Goal: Information Seeking & Learning: Check status

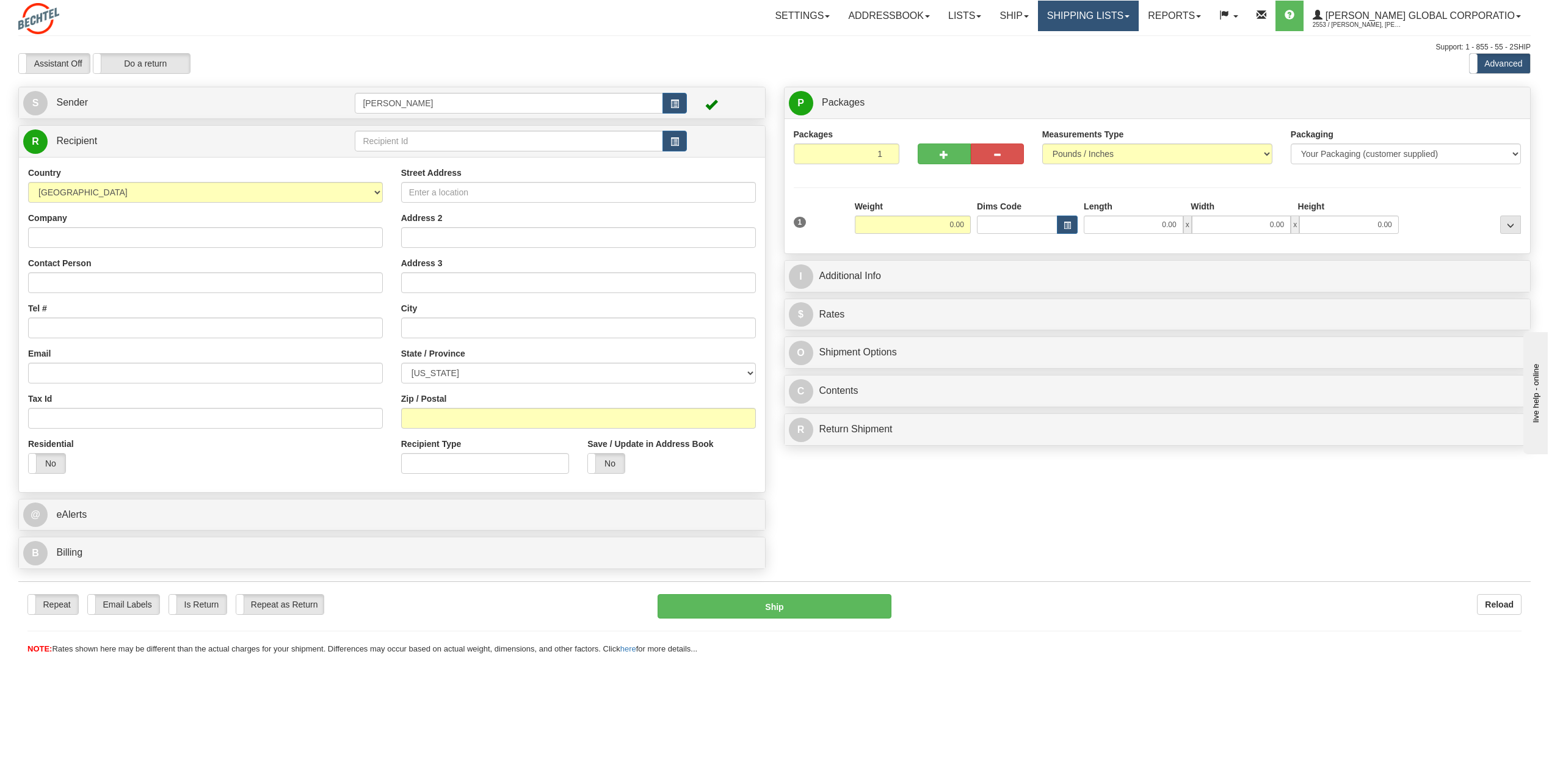
click at [1139, 18] on link "Shipping lists" at bounding box center [1088, 16] width 100 height 31
click at [1108, 57] on span "Search Shipment History" at bounding box center [1079, 59] width 95 height 10
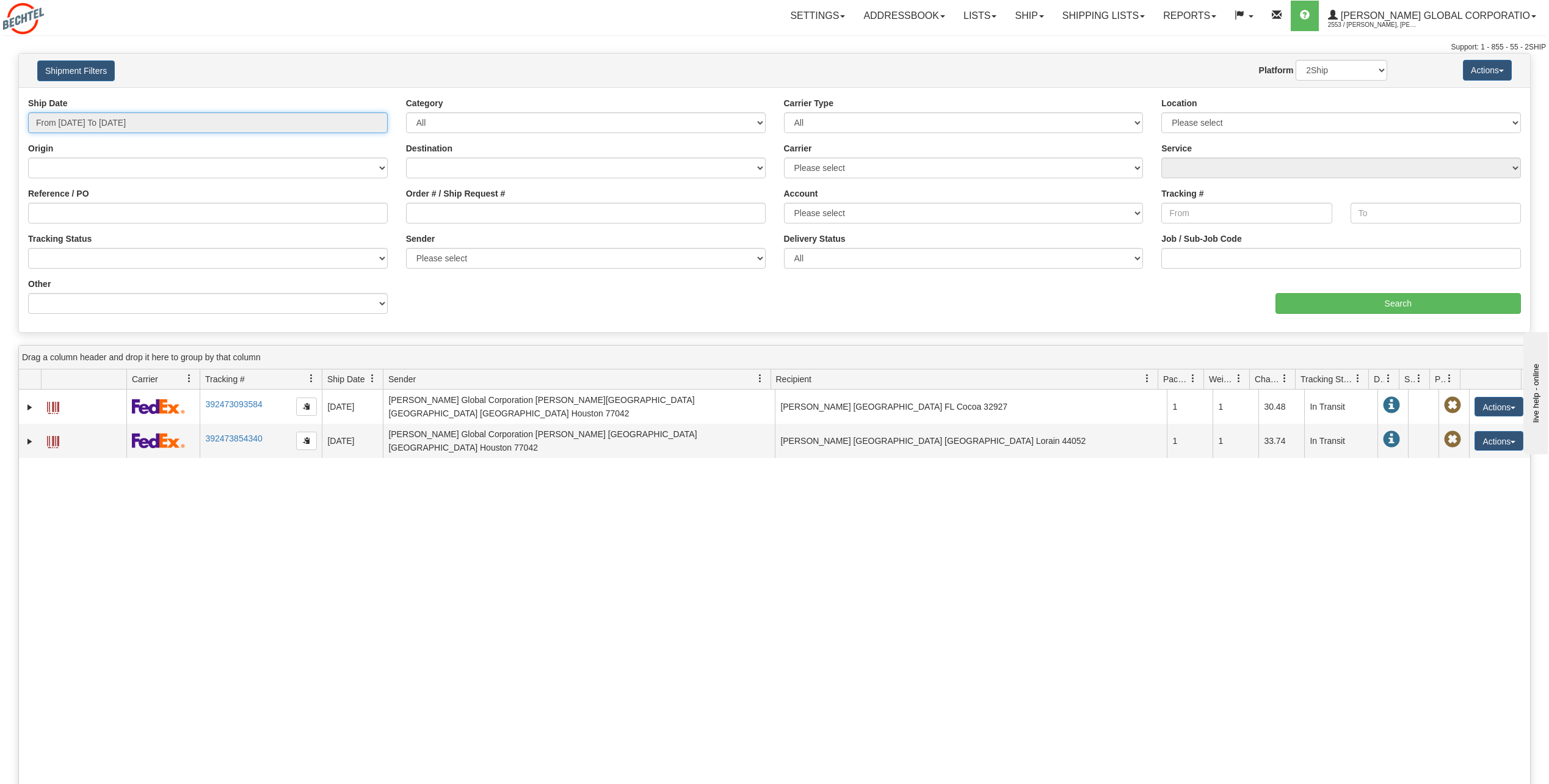
click at [165, 119] on input "From [DATE] To [DATE]" at bounding box center [208, 122] width 360 height 21
click at [55, 277] on li "Custom" at bounding box center [82, 274] width 98 height 16
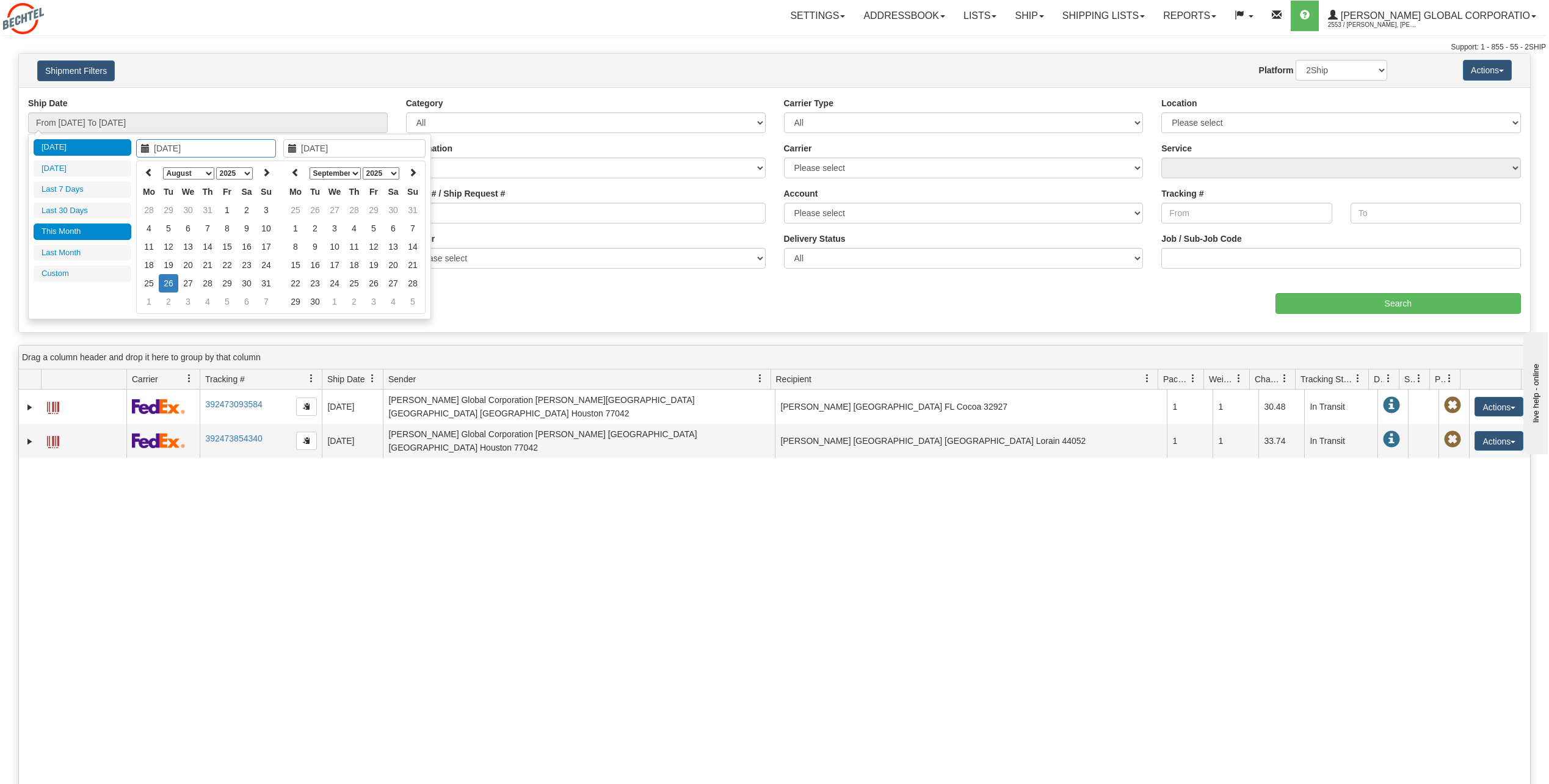
type input "[DATE]"
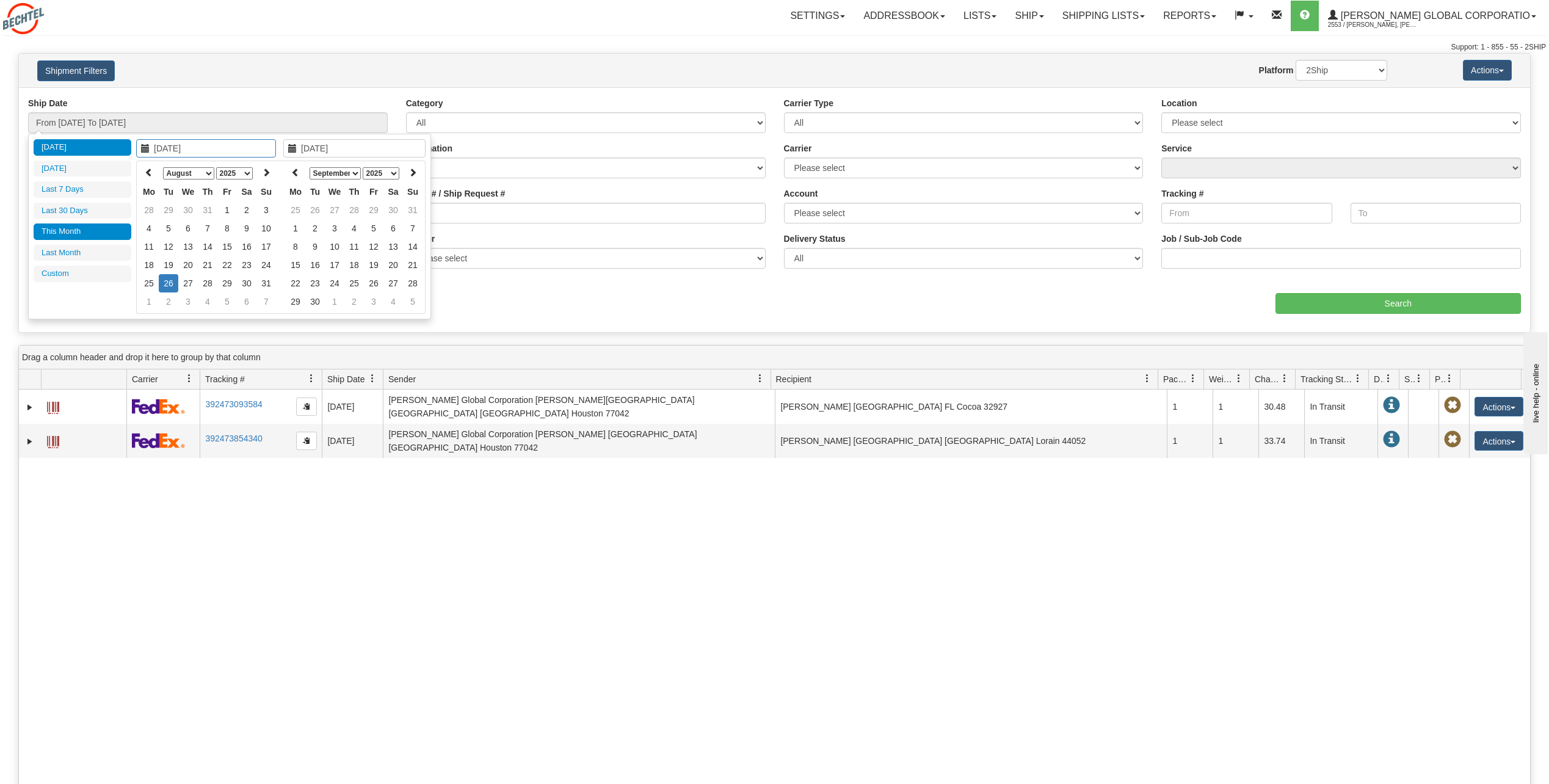
type input "[DATE]"
click at [145, 171] on icon at bounding box center [149, 172] width 9 height 9
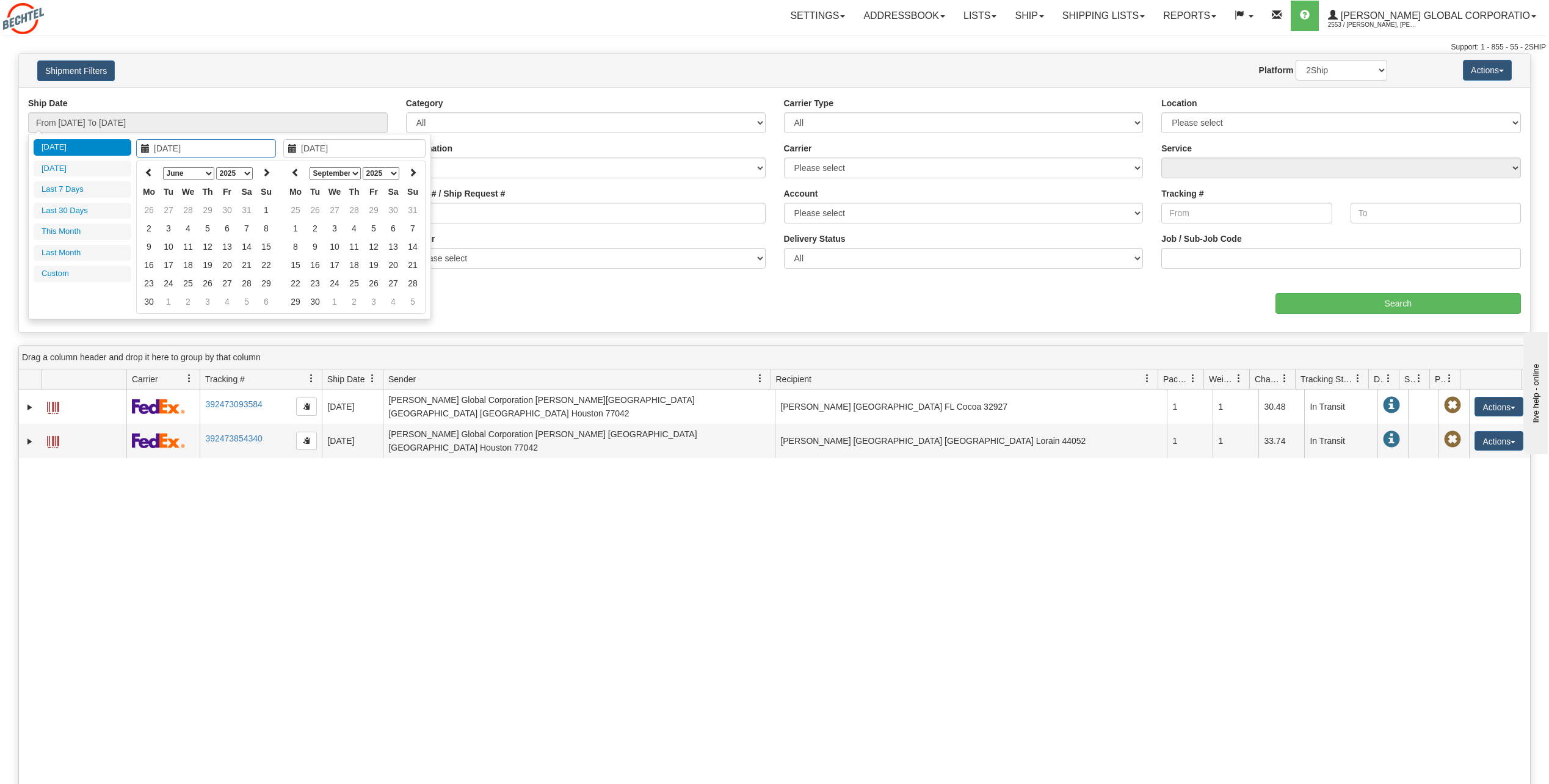
click at [145, 171] on icon at bounding box center [149, 172] width 9 height 9
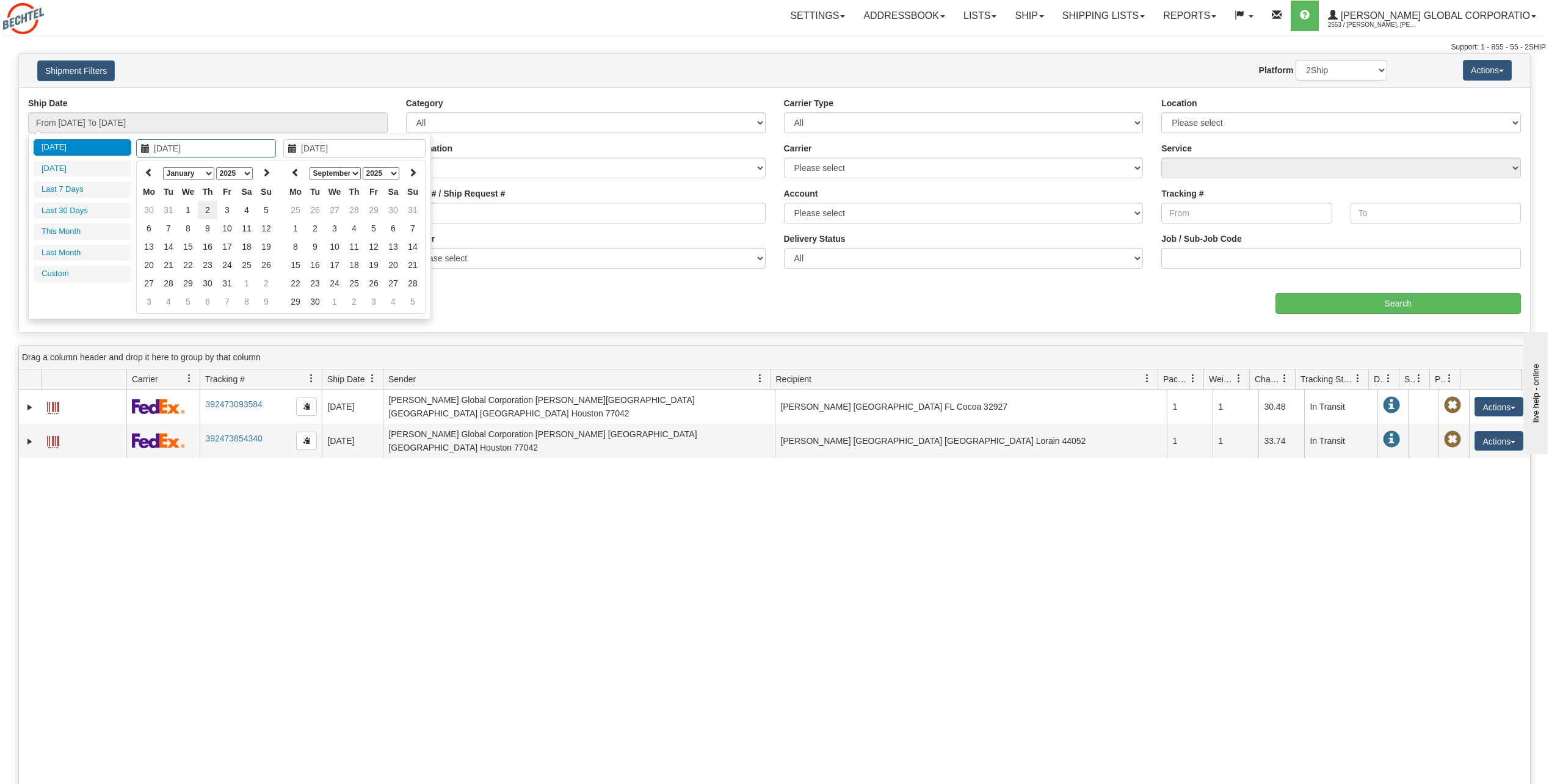
type input "[DATE]"
click at [210, 209] on td "2" at bounding box center [207, 210] width 19 height 18
click at [299, 171] on icon at bounding box center [296, 172] width 9 height 9
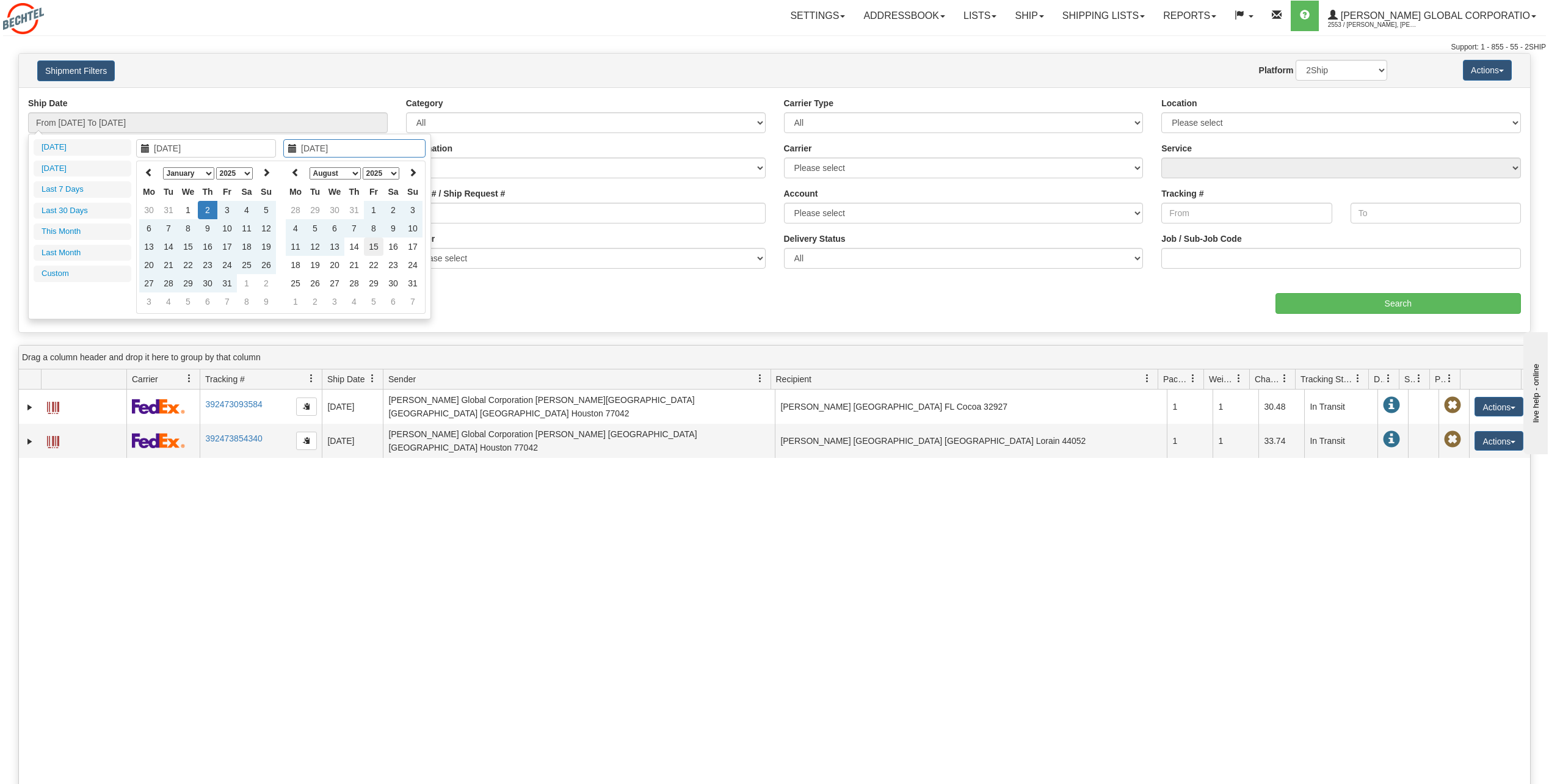
type input "[DATE]"
click at [375, 248] on td "15" at bounding box center [374, 246] width 19 height 18
type input "From [DATE] To [DATE]"
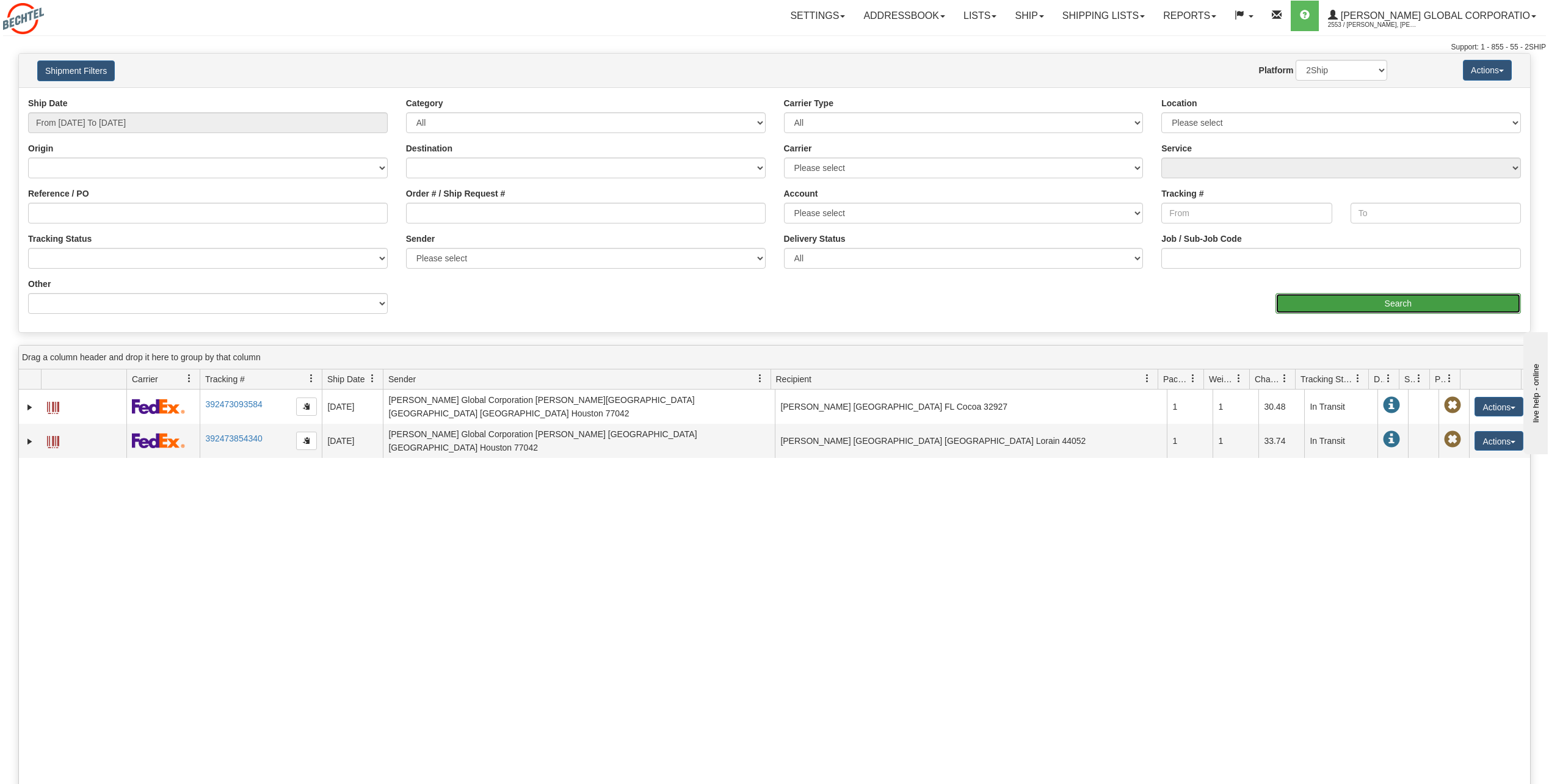
click at [1437, 311] on input "Search" at bounding box center [1399, 303] width 246 height 21
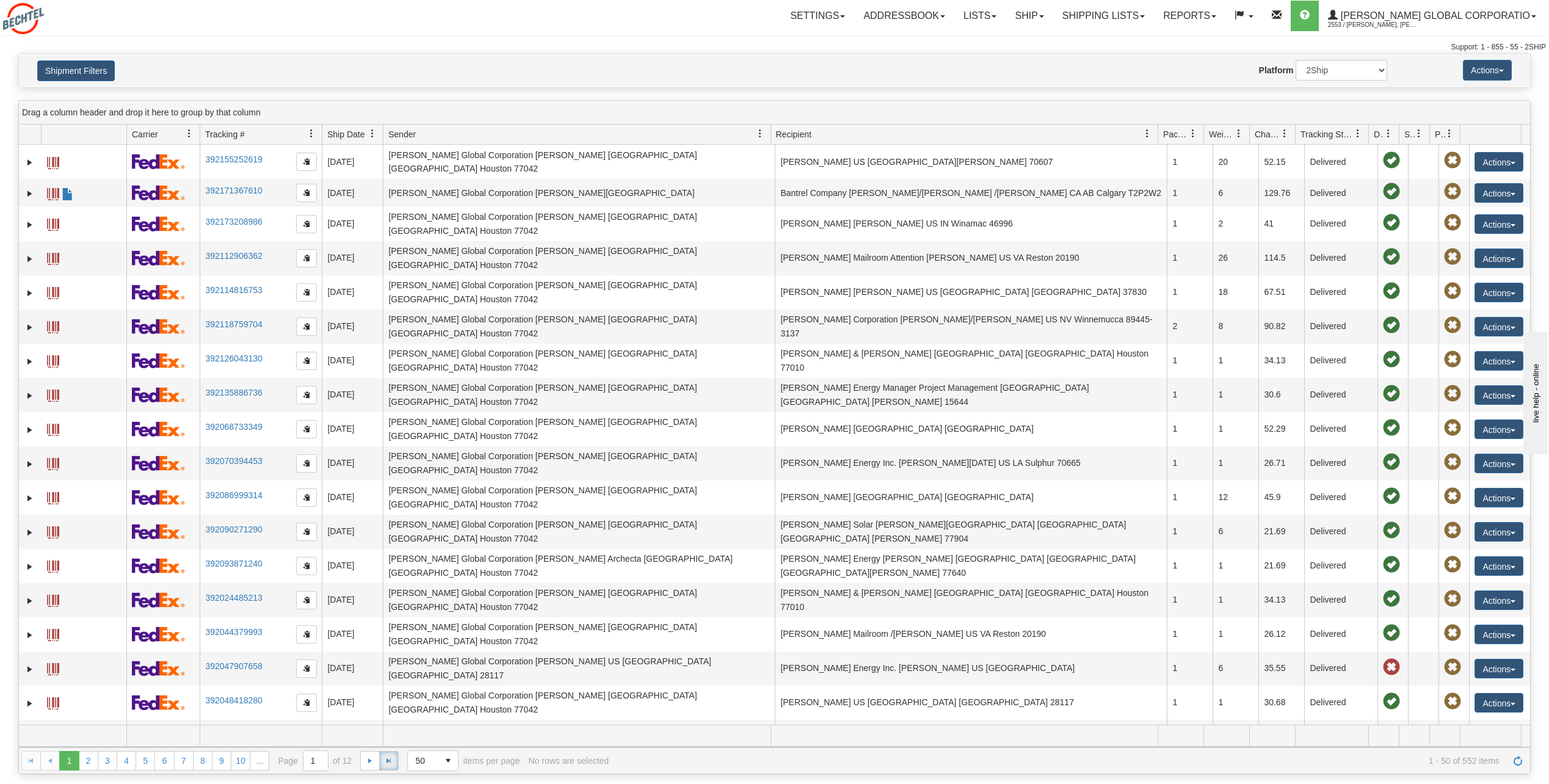
click at [390, 761] on span "Go to the last page" at bounding box center [389, 761] width 10 height 10
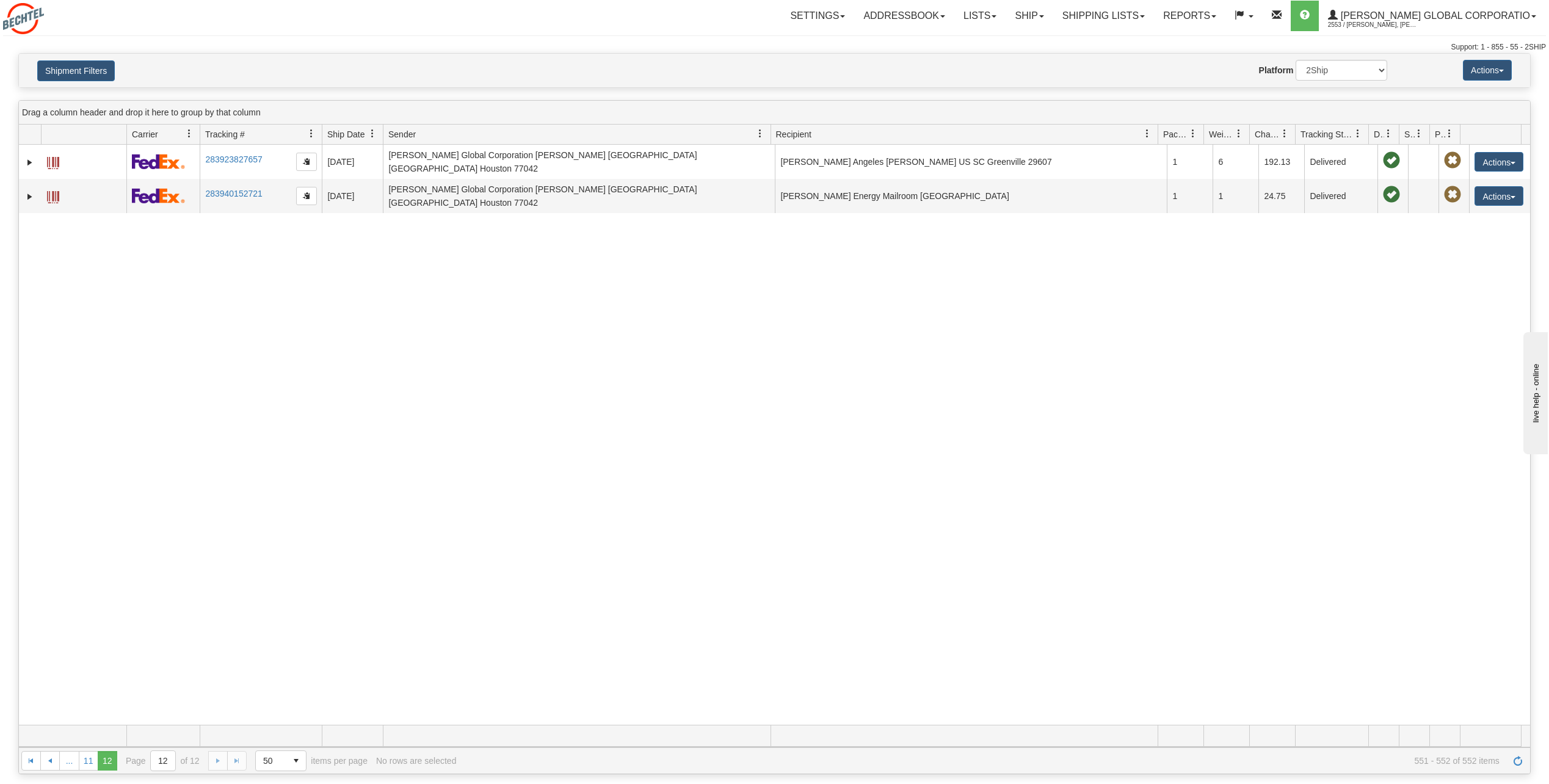
click at [219, 759] on div "More pages 11 12 ... 11 12 Page 12 of 12 50 25 50 100 500 1000 items per page 5…" at bounding box center [774, 760] width 1511 height 26
click at [240, 762] on div "More pages 11 12 ... 11 12 Page 12 of 12 50 25 50 100 500 1000 items per page 5…" at bounding box center [774, 760] width 1511 height 26
click at [296, 760] on span "select" at bounding box center [296, 760] width 19 height 19
click at [271, 693] on li "50" at bounding box center [281, 689] width 51 height 17
click at [33, 761] on span "Go to the first page" at bounding box center [31, 761] width 10 height 10
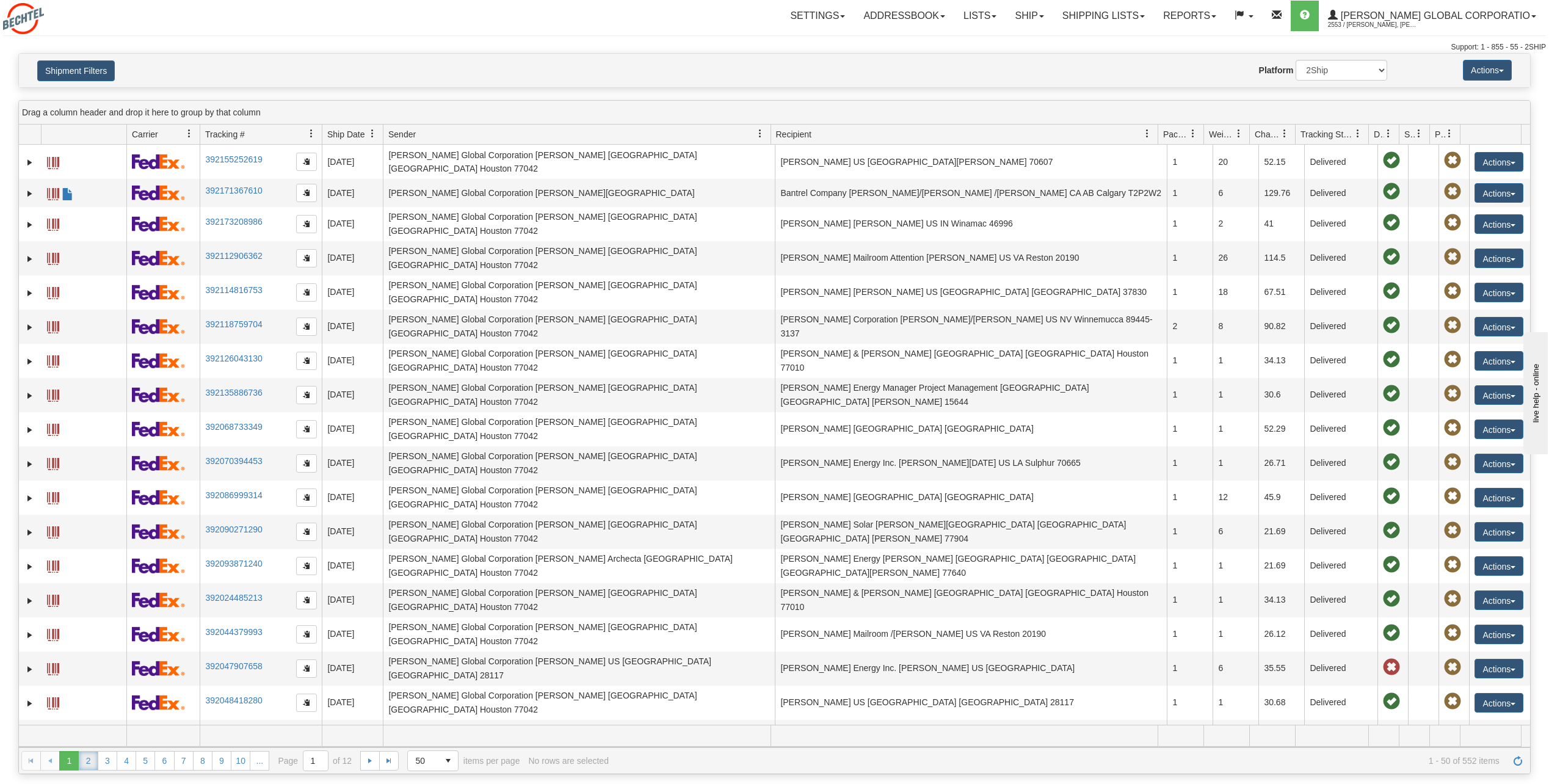
click at [90, 764] on link "2" at bounding box center [88, 760] width 19 height 19
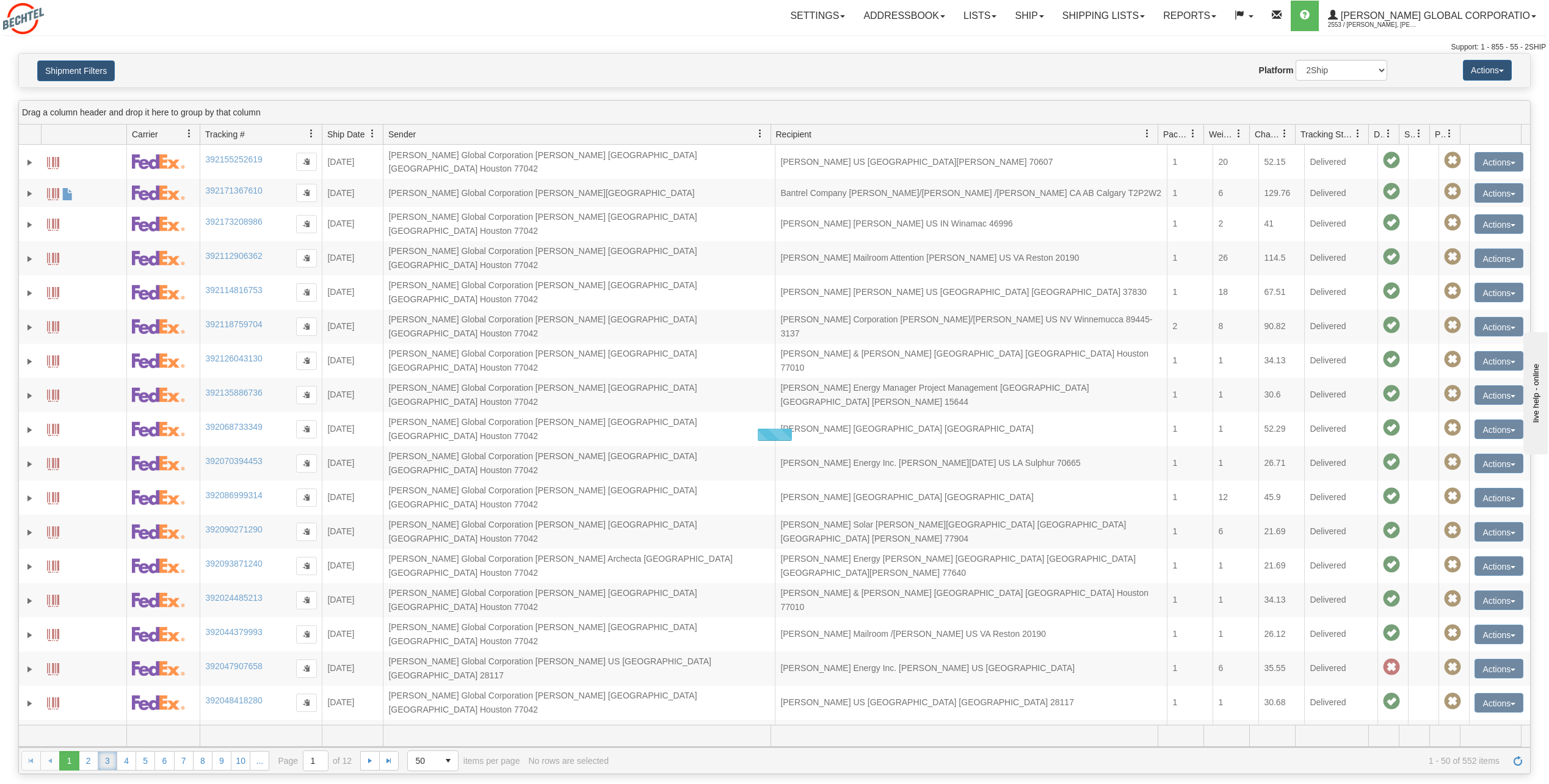
click at [109, 758] on link "3" at bounding box center [107, 760] width 19 height 19
click at [128, 760] on link "4" at bounding box center [126, 760] width 19 height 19
click at [152, 761] on link "5" at bounding box center [145, 760] width 19 height 19
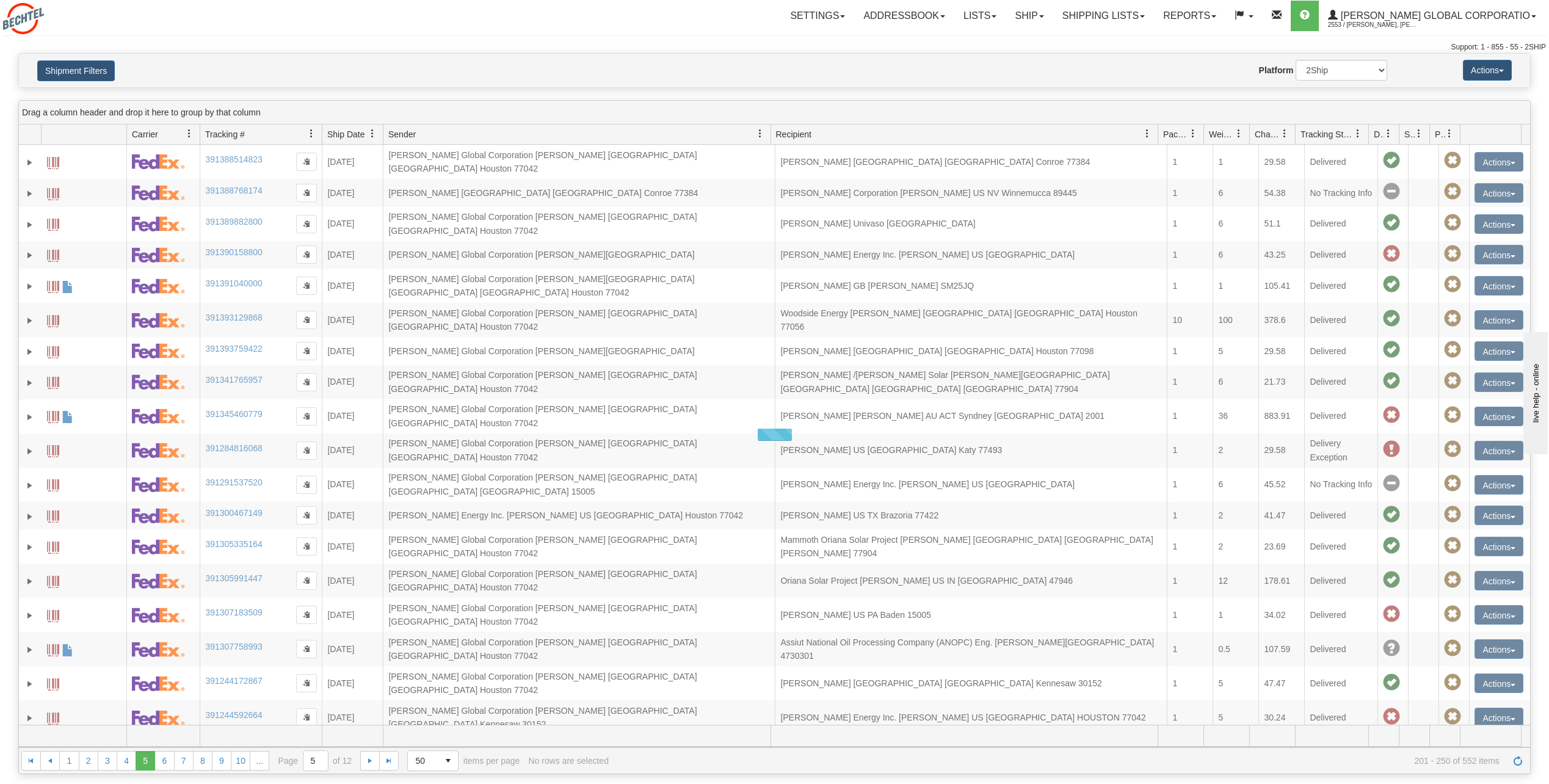
click at [163, 761] on link "6" at bounding box center [164, 760] width 19 height 19
click at [188, 761] on link "7" at bounding box center [183, 760] width 19 height 19
click at [207, 760] on link "8" at bounding box center [202, 760] width 19 height 19
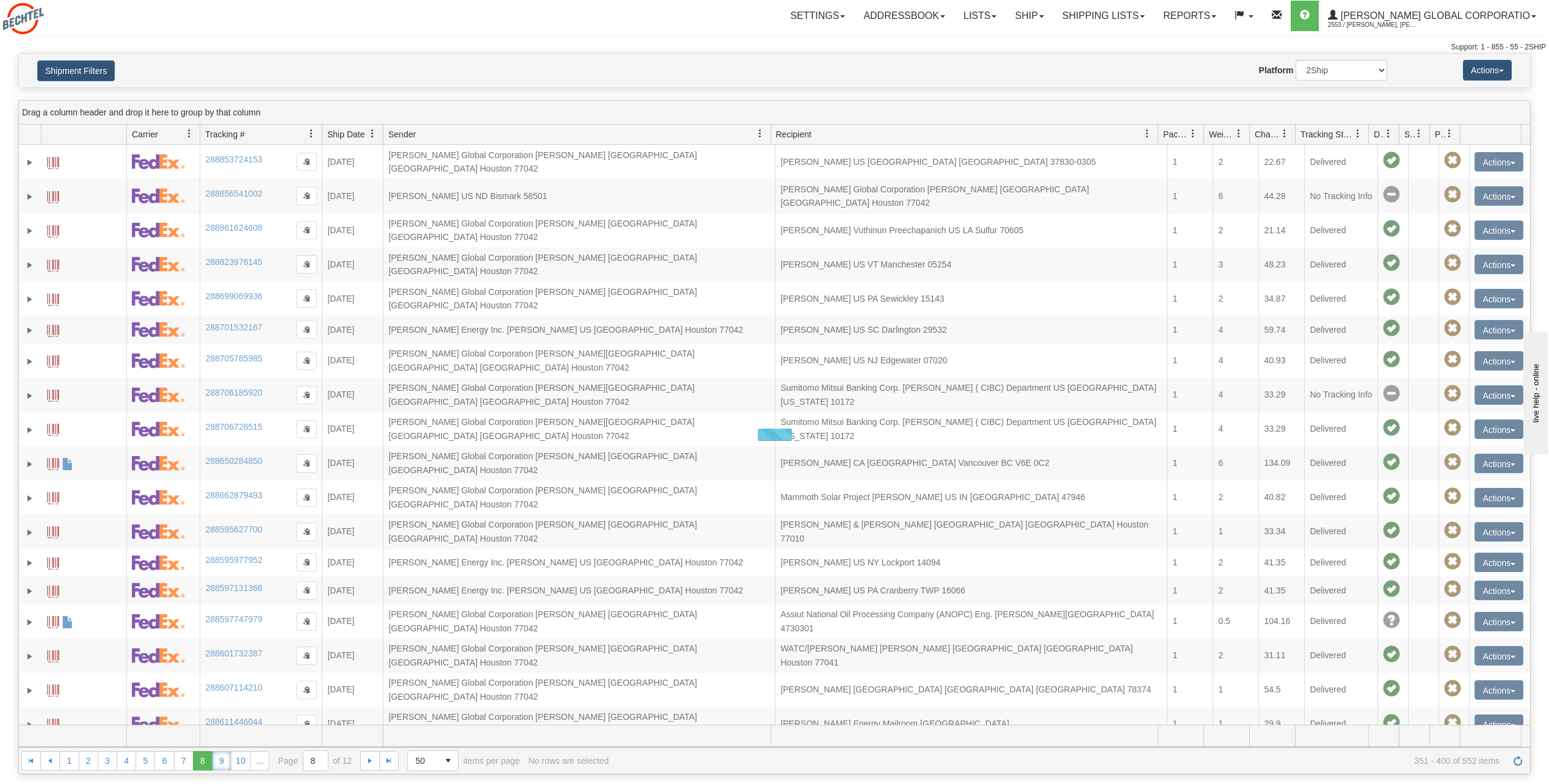
click at [214, 758] on link "9" at bounding box center [221, 760] width 19 height 19
click at [246, 763] on link "10" at bounding box center [240, 760] width 19 height 19
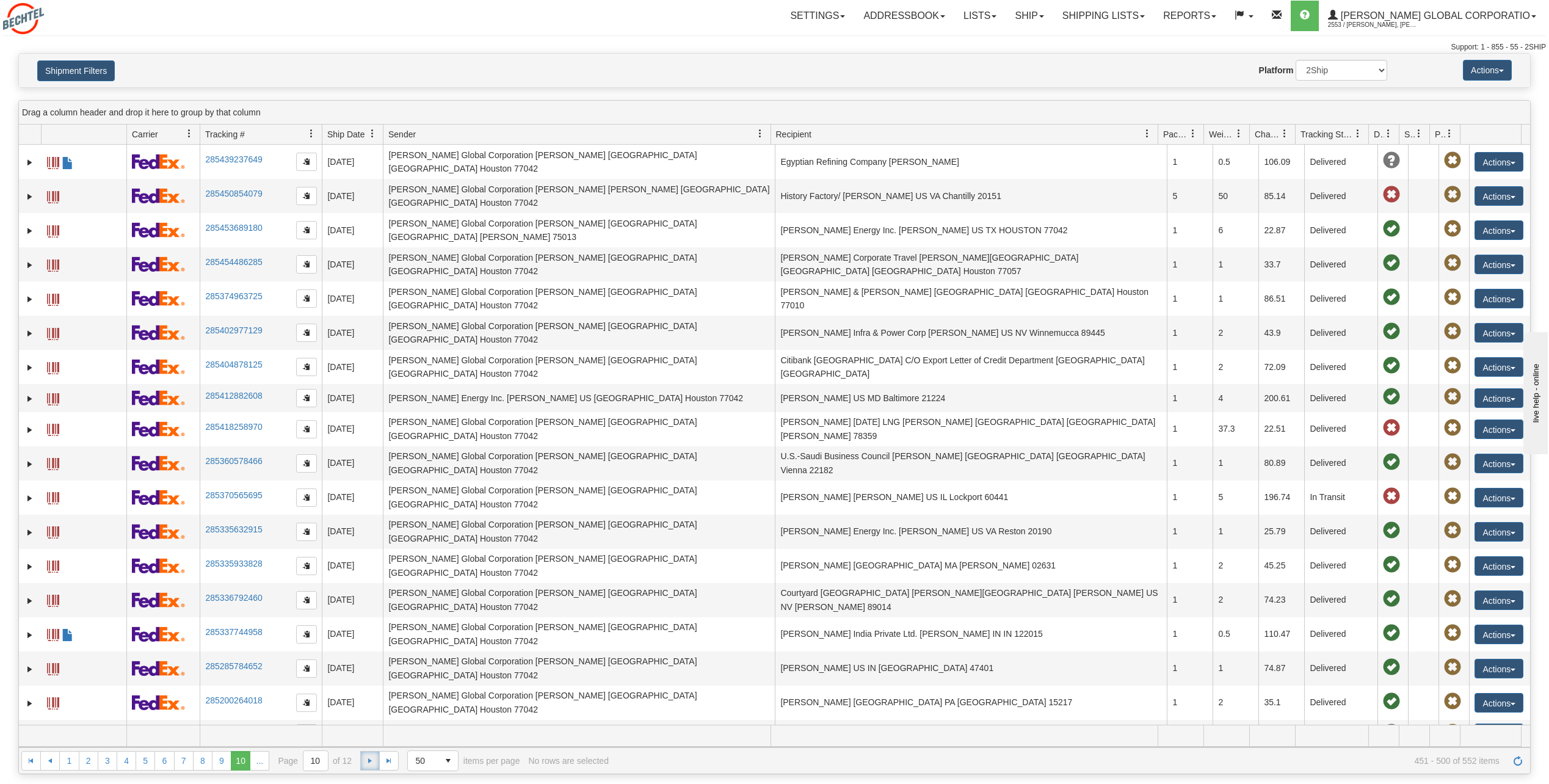
click at [367, 762] on span "Go to the next page" at bounding box center [370, 761] width 10 height 10
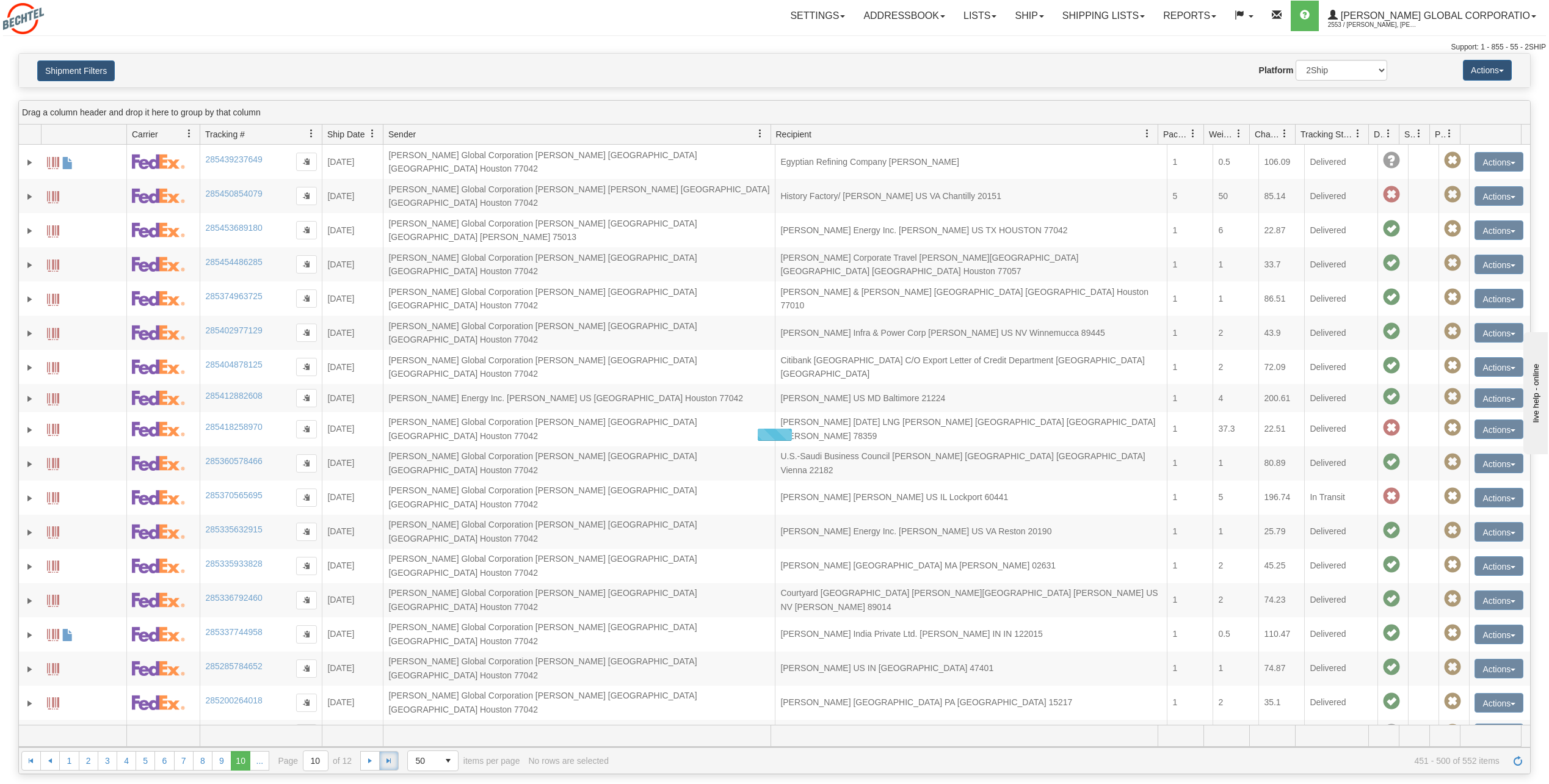
click at [387, 761] on span "Go to the last page" at bounding box center [389, 761] width 10 height 10
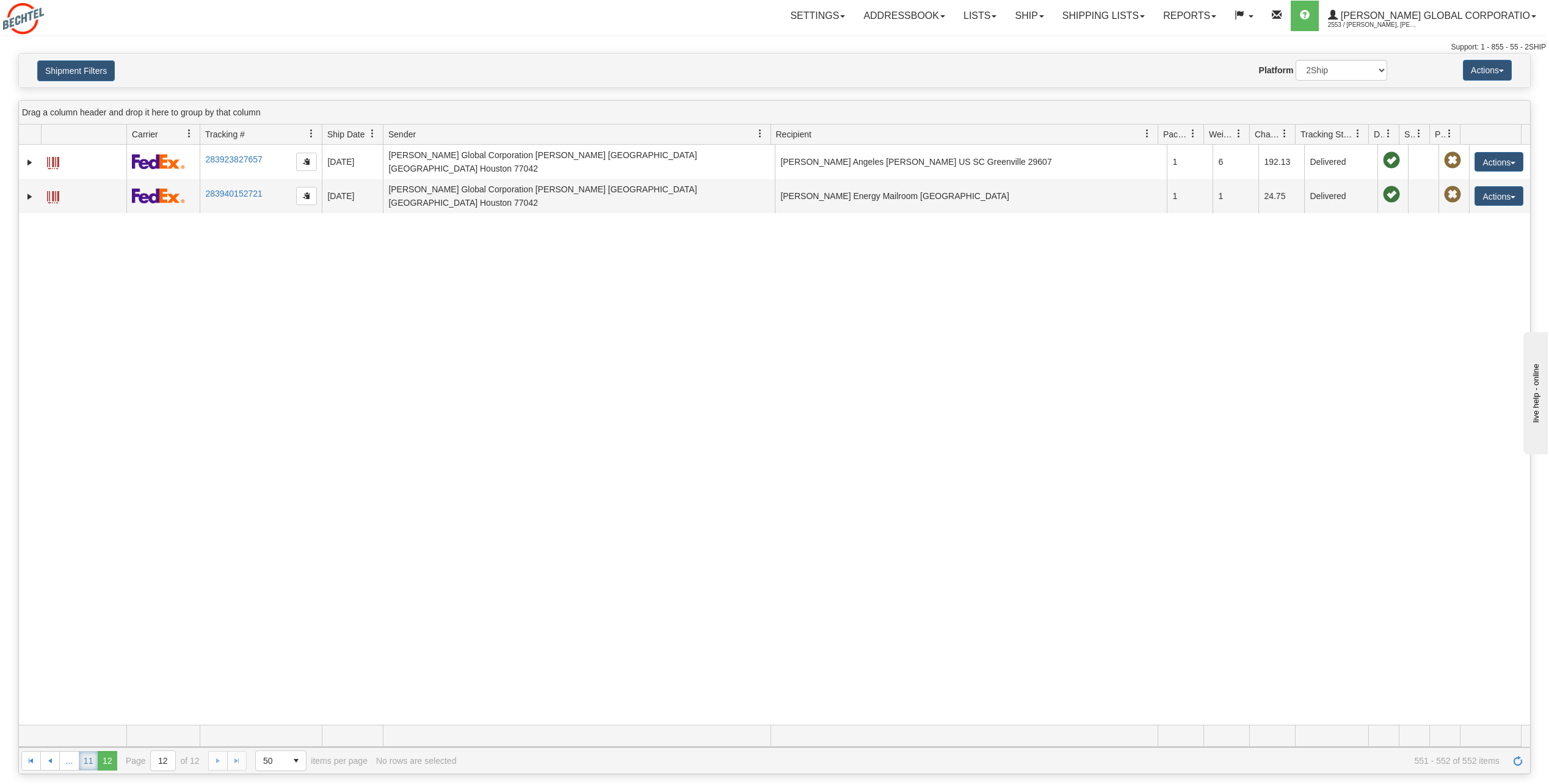
click at [89, 764] on link "11" at bounding box center [88, 760] width 19 height 19
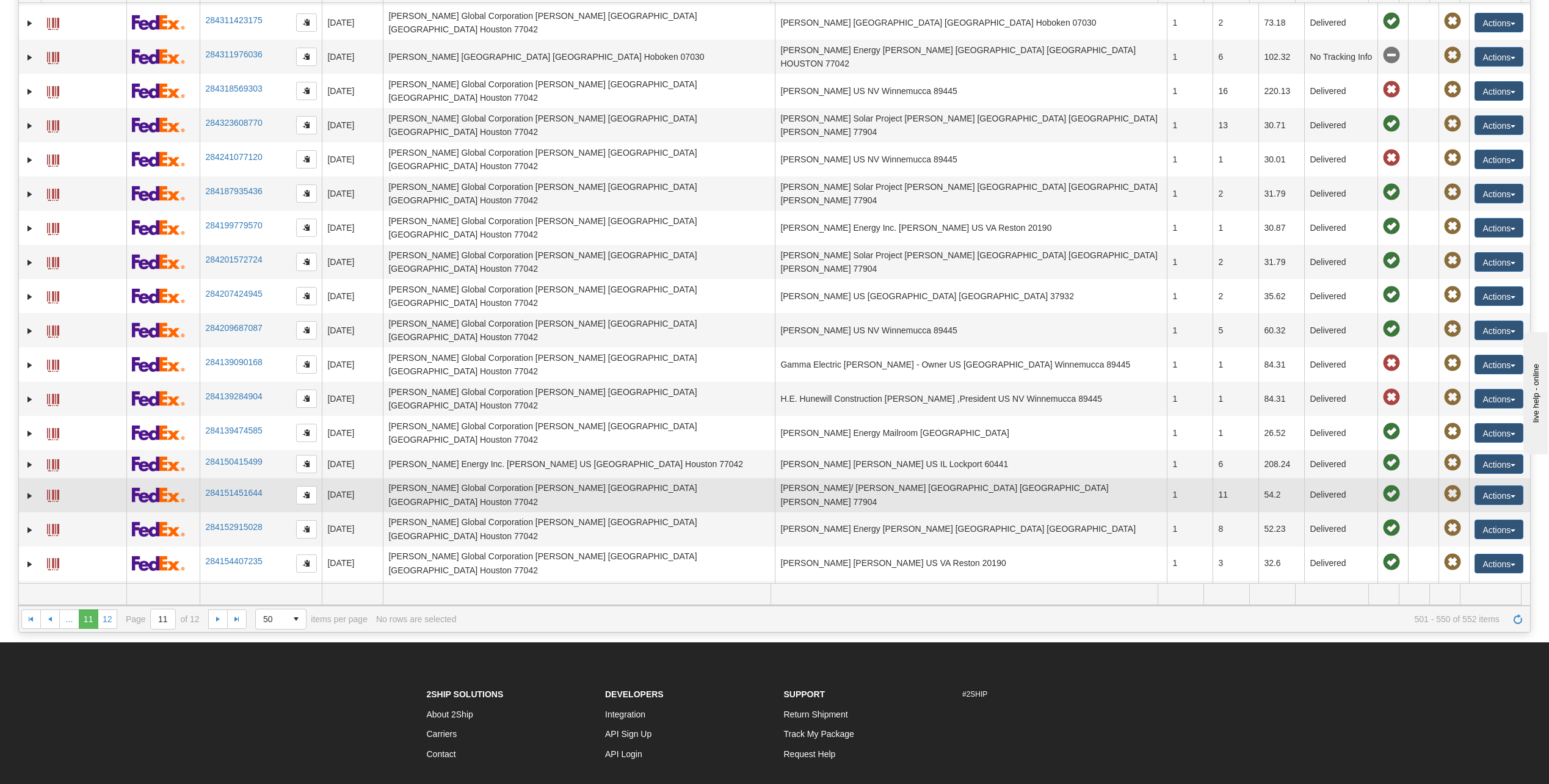
scroll to position [244, 0]
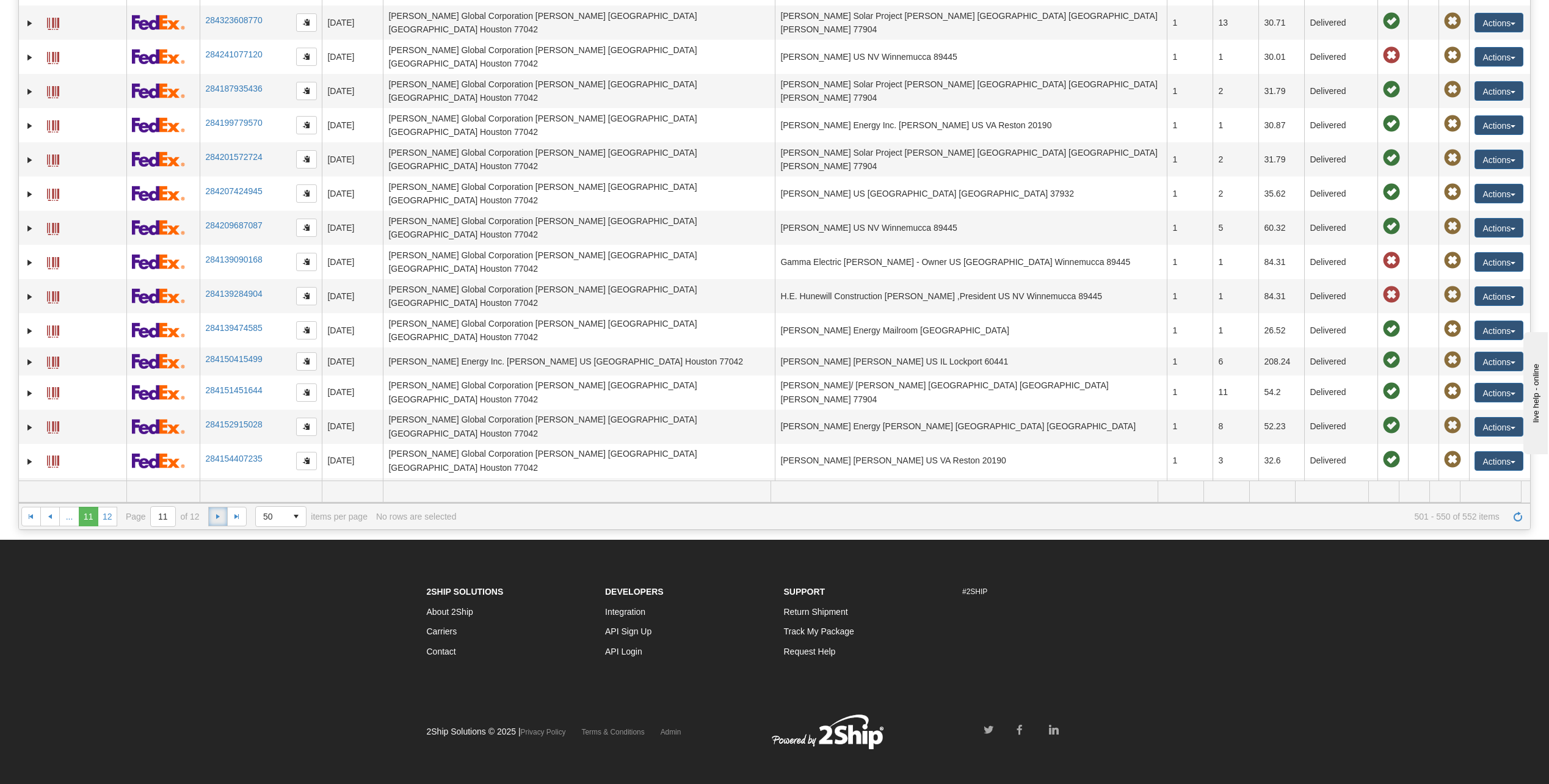
click at [217, 518] on span "Go to the next page" at bounding box center [218, 517] width 10 height 10
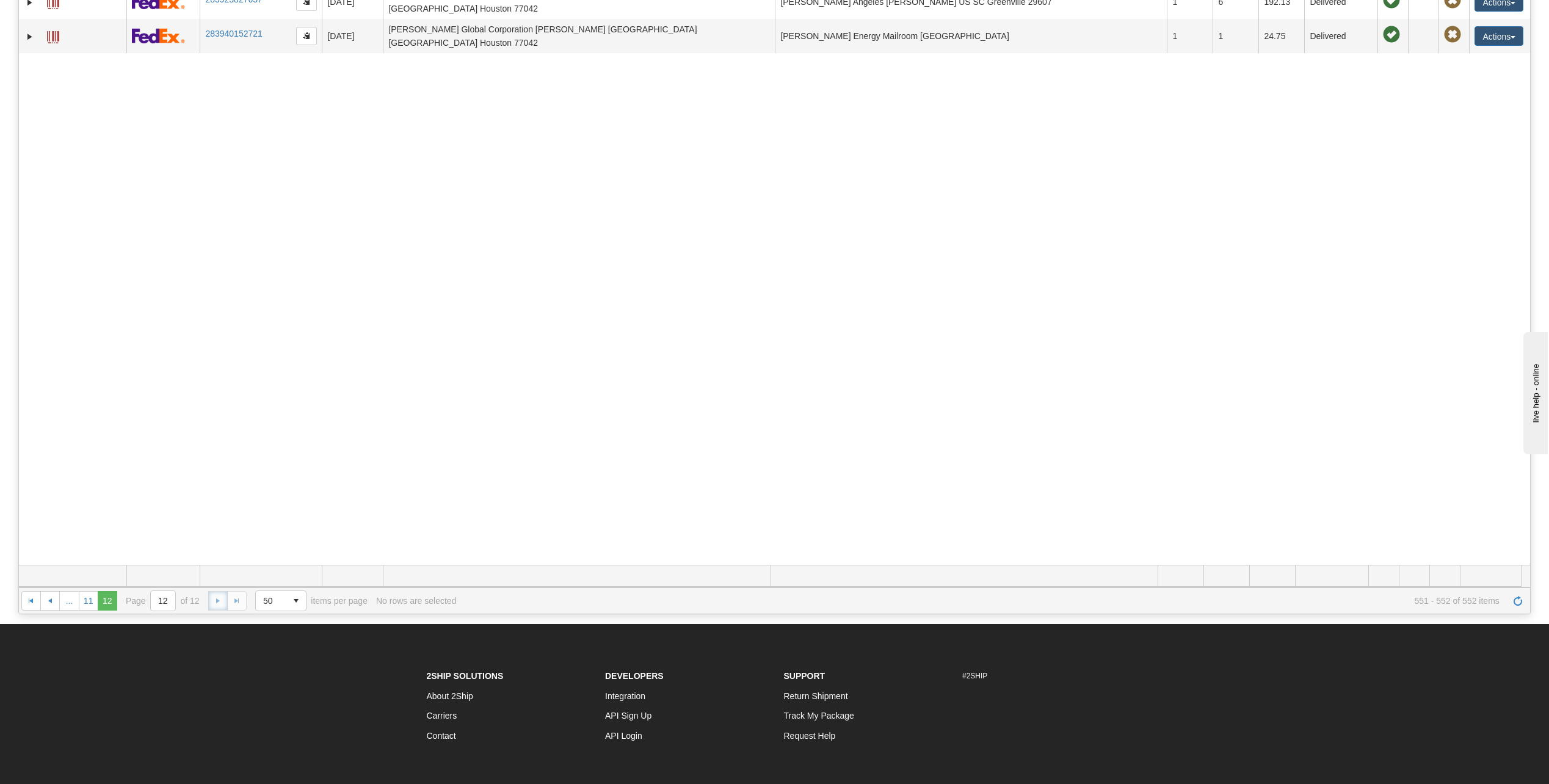
scroll to position [191, 0]
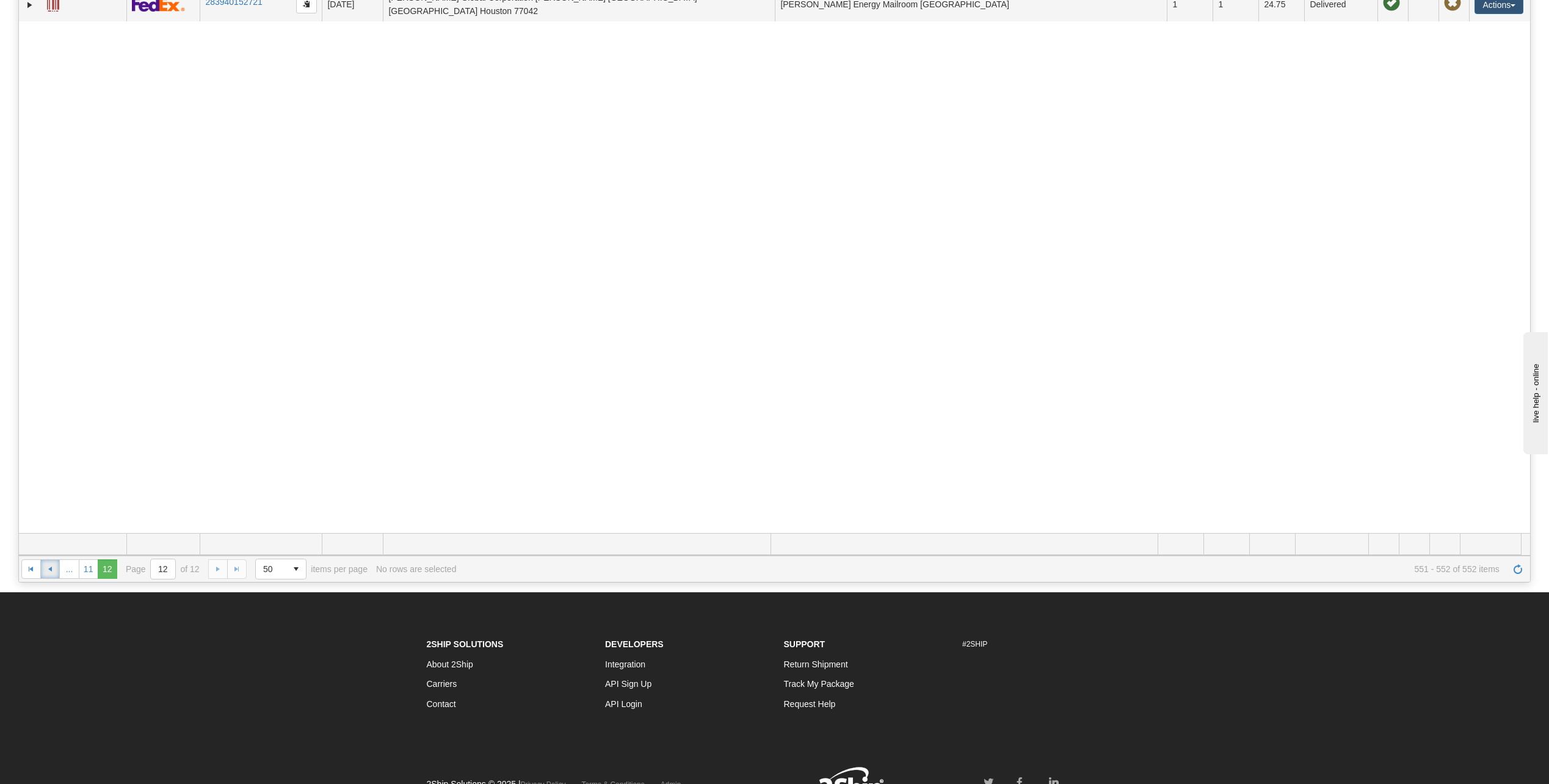
click at [48, 567] on span "Go to the previous page" at bounding box center [50, 569] width 10 height 10
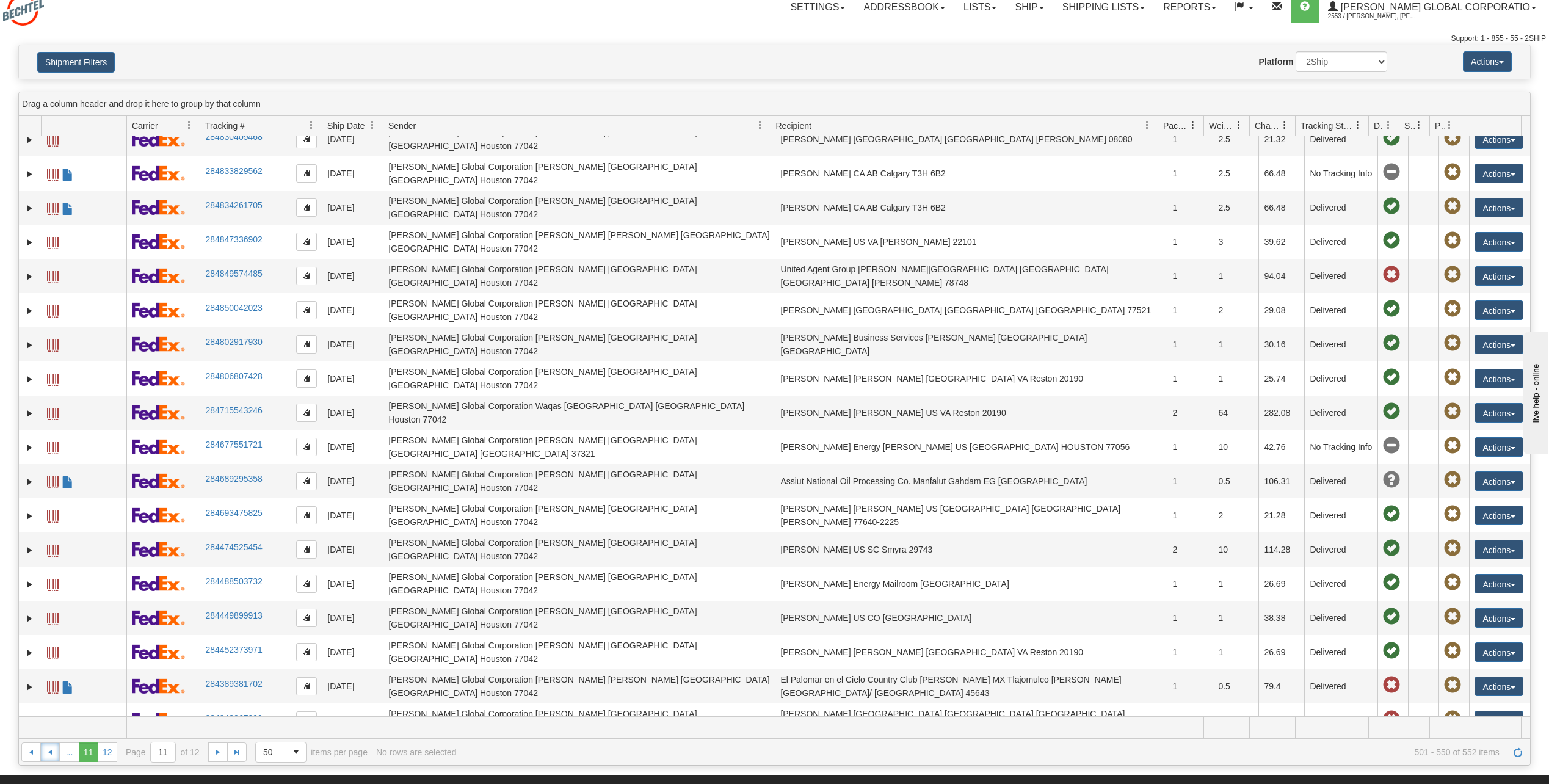
scroll to position [122, 0]
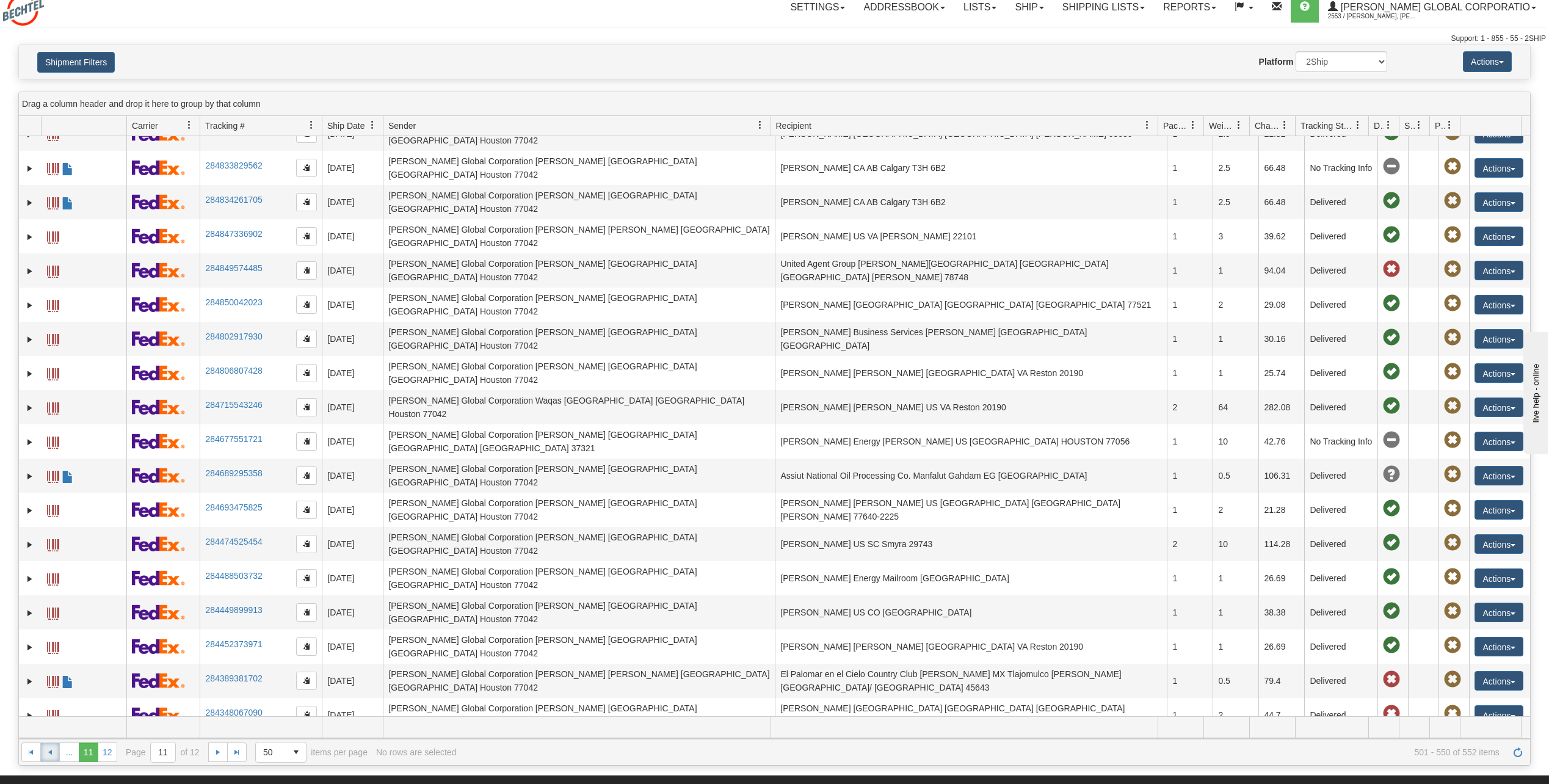
click at [53, 751] on span "Go to the previous page" at bounding box center [50, 752] width 10 height 10
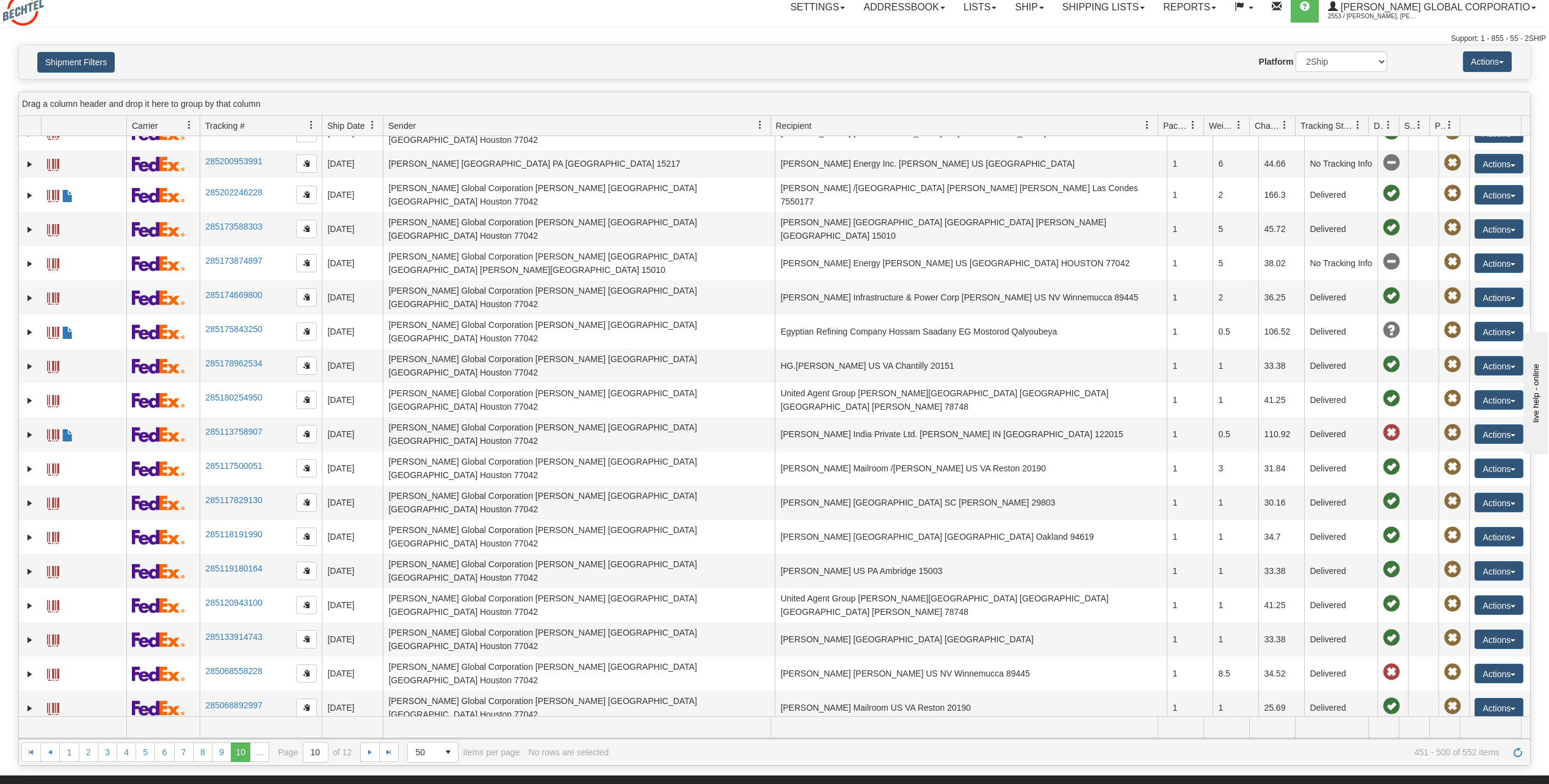
scroll to position [611, 0]
